Goal: Transaction & Acquisition: Download file/media

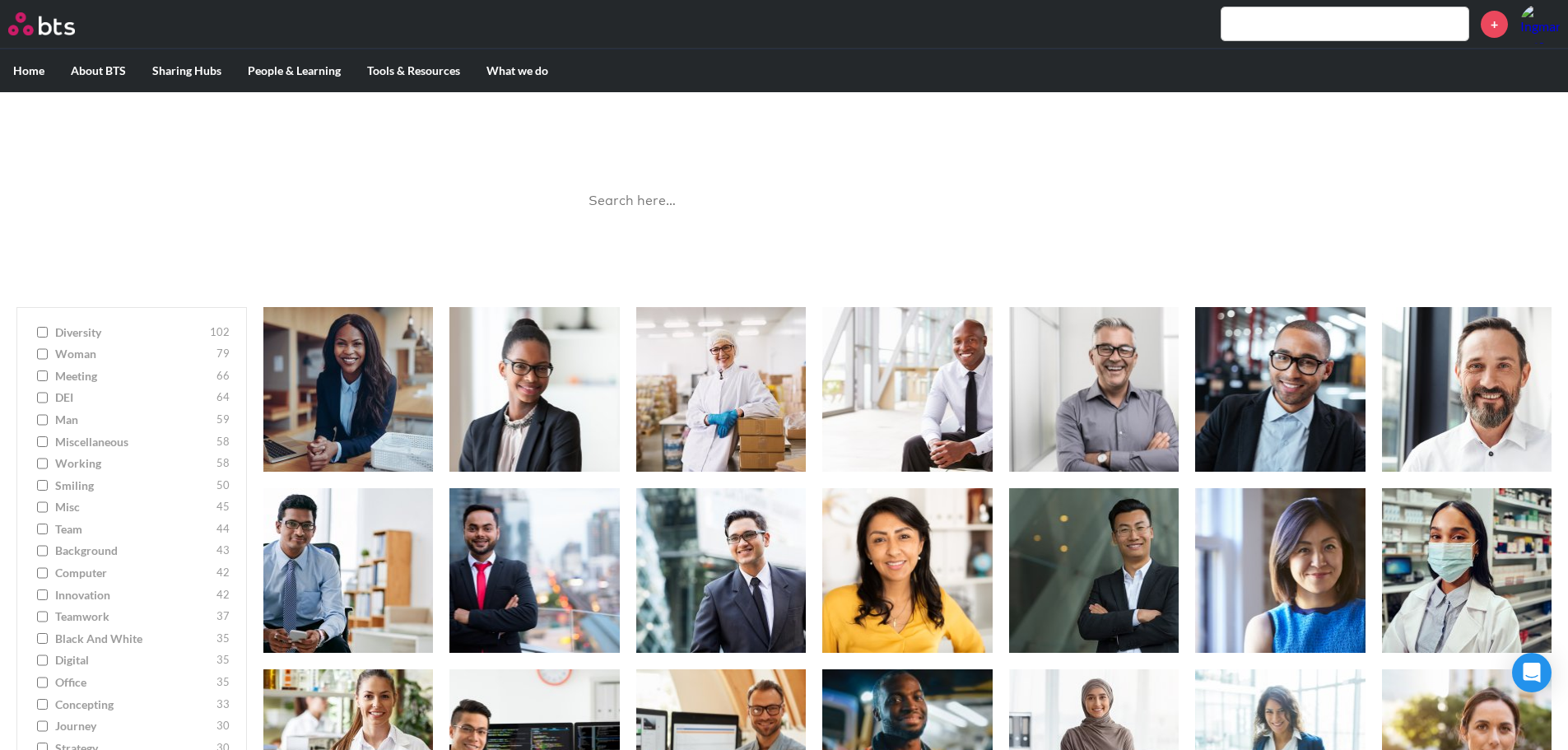
click at [647, 194] on input "search" at bounding box center [784, 202] width 412 height 44
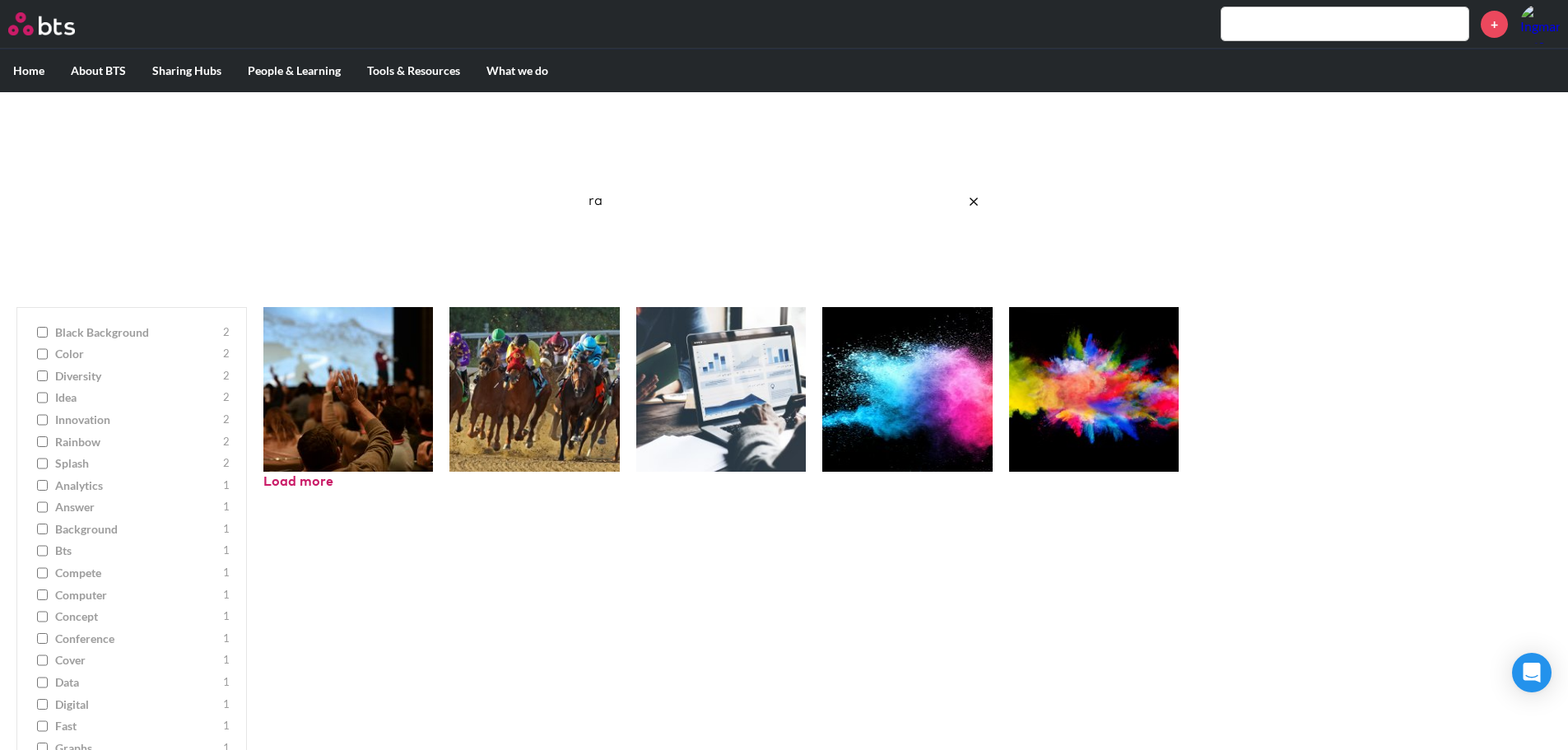
type input "r"
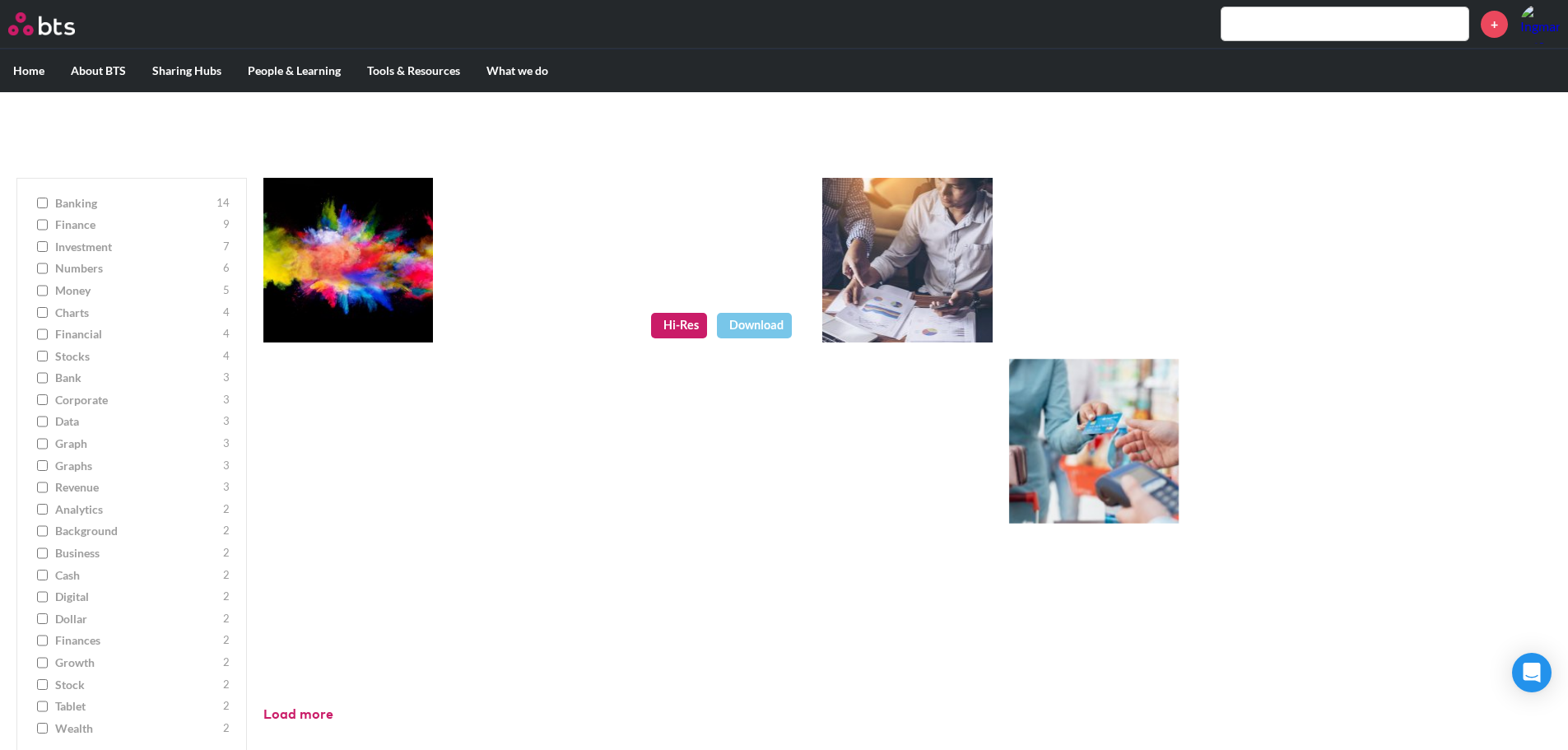
scroll to position [155, 0]
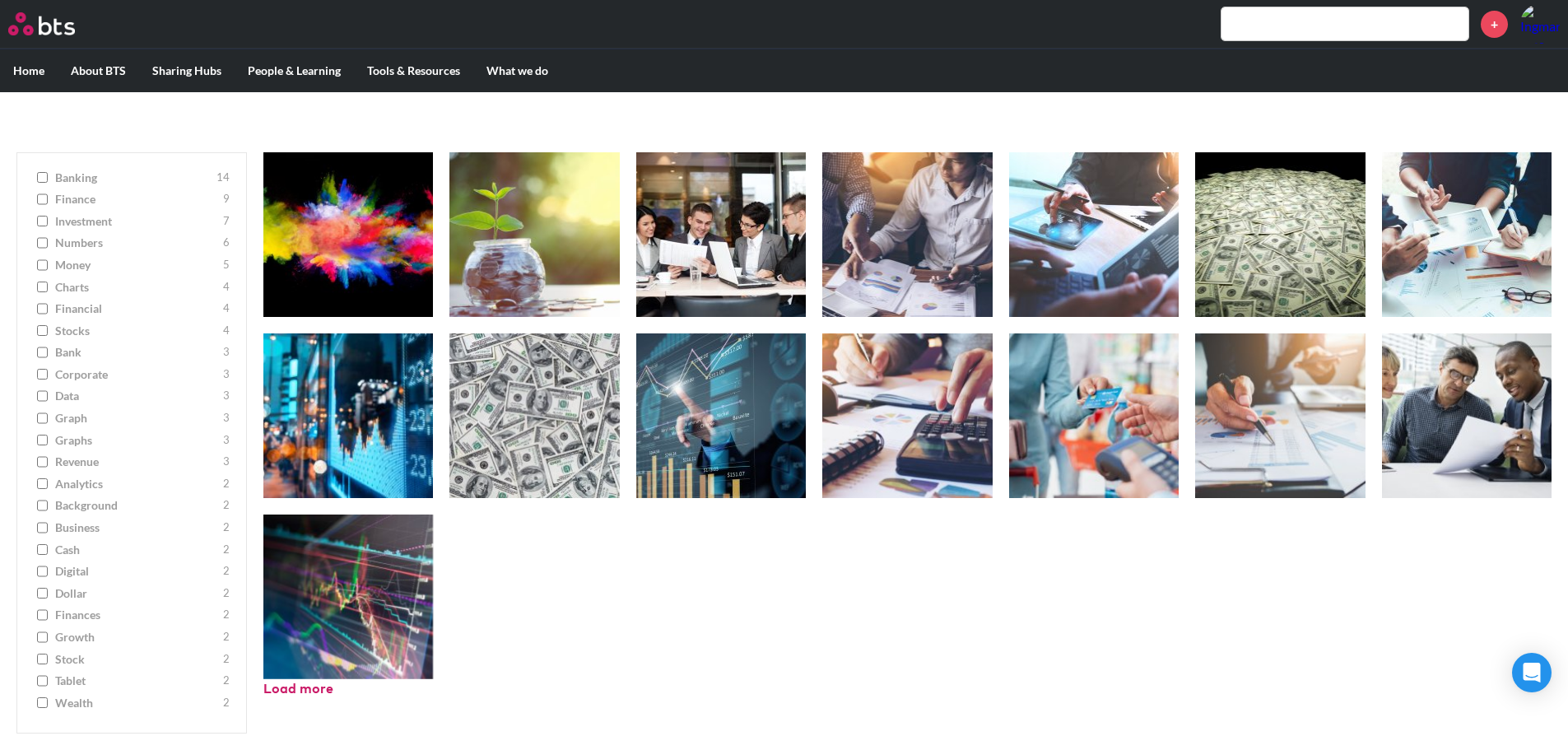
drag, startPoint x: 1164, startPoint y: 564, endPoint x: 1377, endPoint y: 590, distance: 214.6
drag, startPoint x: 1377, startPoint y: 590, endPoint x: 902, endPoint y: 597, distance: 475.1
click at [903, 597] on ul "Hi-Res Download Hi-Res Download Hi-Res Download Hi-Res Download Hi-Res Download…" at bounding box center [908, 415] width 1288 height 527
click at [747, 579] on ul "Hi-Res Download Hi-Res Download Hi-Res Download Hi-Res Download Hi-Res Download…" at bounding box center [908, 415] width 1288 height 527
click at [766, 564] on ul "Hi-Res Download Hi-Res Download Hi-Res Download Hi-Res Download Hi-Res Download…" at bounding box center [908, 415] width 1288 height 527
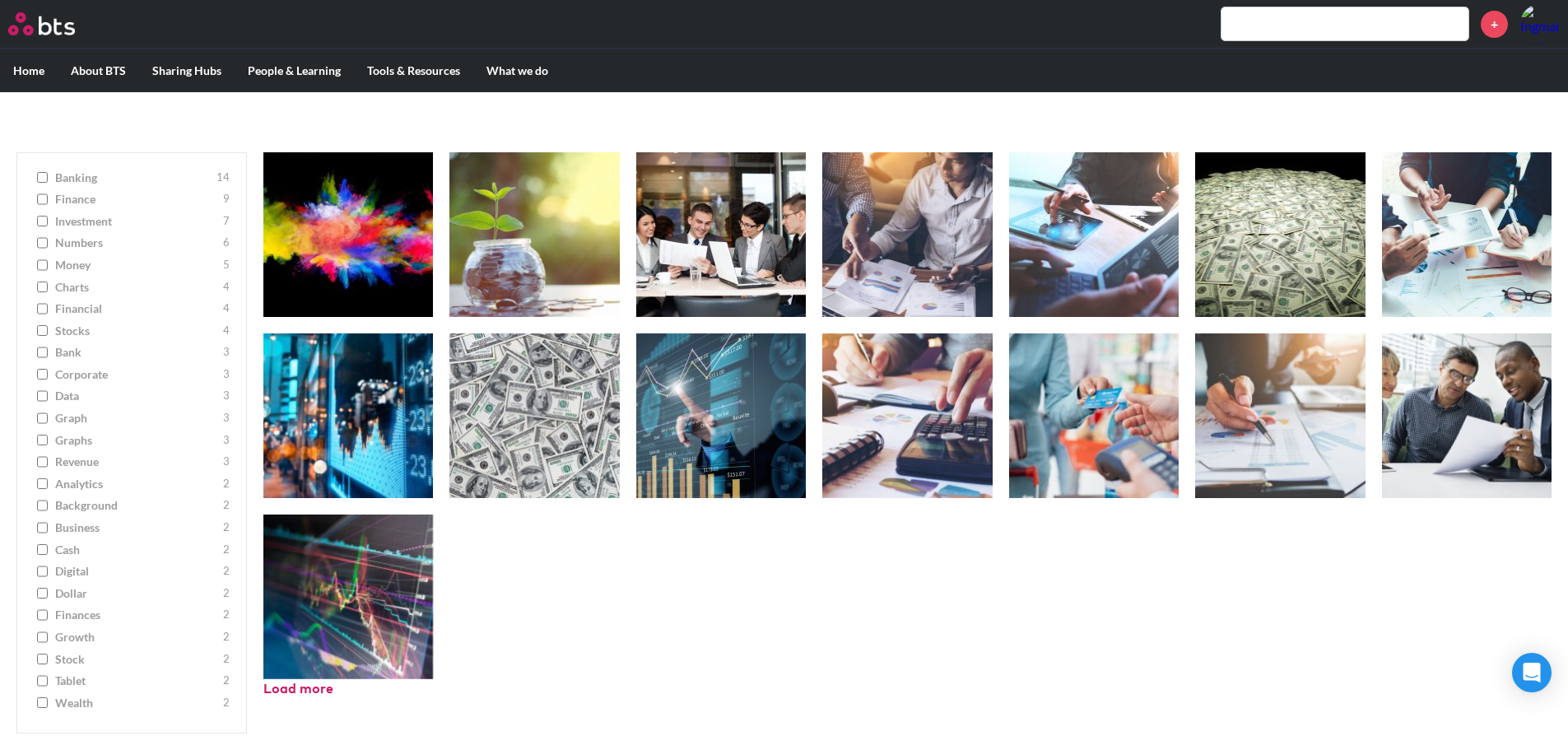
click at [1256, 580] on ul "Hi-Res Download Hi-Res Download Hi-Res Download Hi-Res Download Hi-Res Download…" at bounding box center [908, 415] width 1288 height 527
click at [1174, 565] on ul "Hi-Res Download Hi-Res Download Hi-Res Download Hi-Res Download Hi-Res Download…" at bounding box center [908, 415] width 1288 height 527
click at [716, 576] on ul "Hi-Res Download Hi-Res Download Hi-Res Download Hi-Res Download Hi-Res Download…" at bounding box center [908, 415] width 1288 height 527
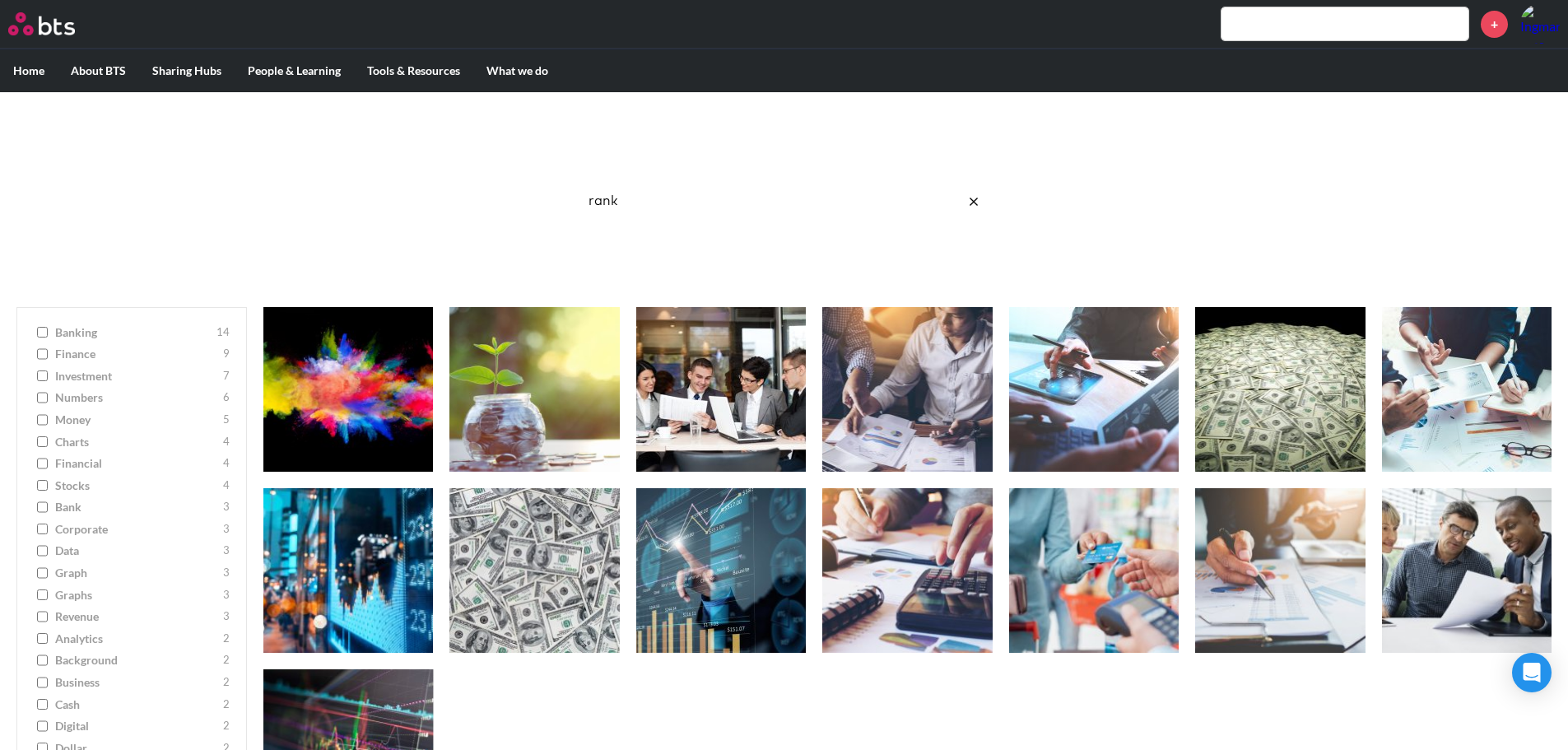
click at [637, 205] on input "rank" at bounding box center [784, 202] width 412 height 44
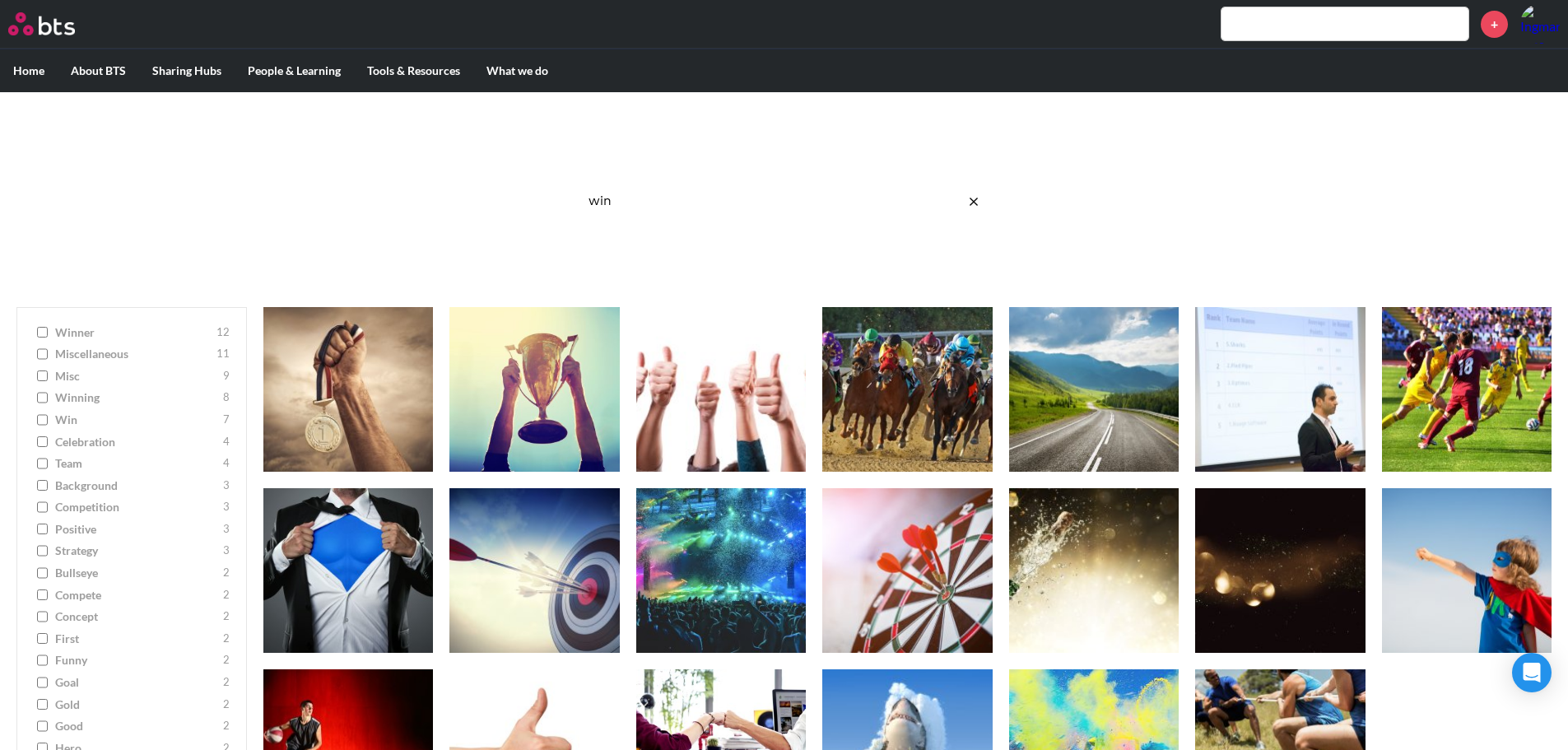
type input "win"
click at [472, 231] on div "Image Gallery Best reusable photos in one place win Ask a Question/Provide Feed…" at bounding box center [784, 191] width 1568 height 198
click at [502, 453] on link "Hi-Res" at bounding box center [492, 454] width 56 height 24
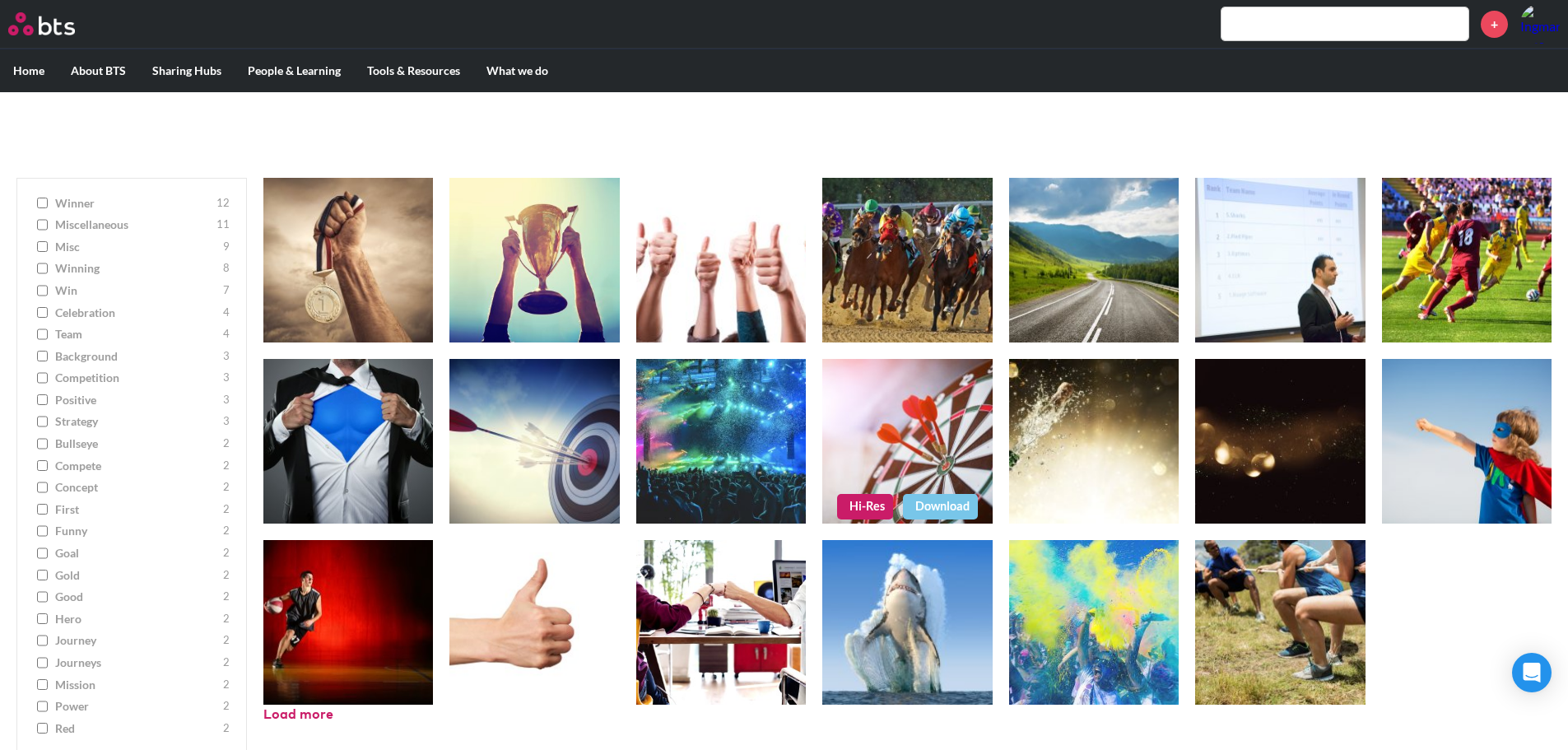
scroll to position [155, 0]
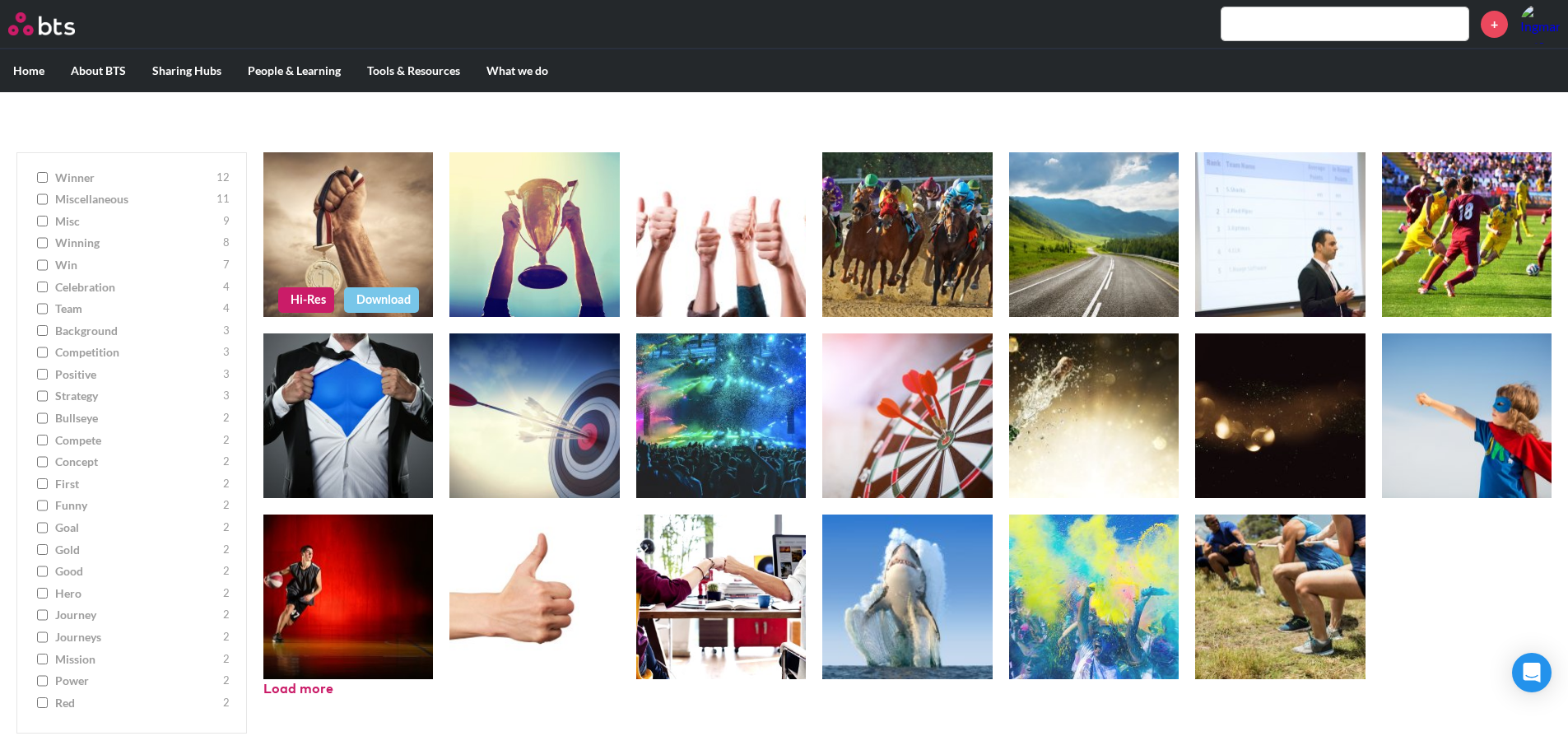
click at [306, 299] on link "Hi-Res" at bounding box center [306, 299] width 56 height 24
